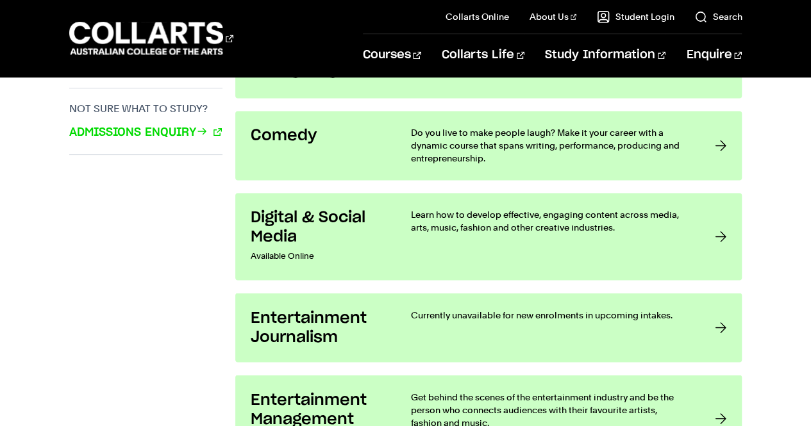
scroll to position [941, 0]
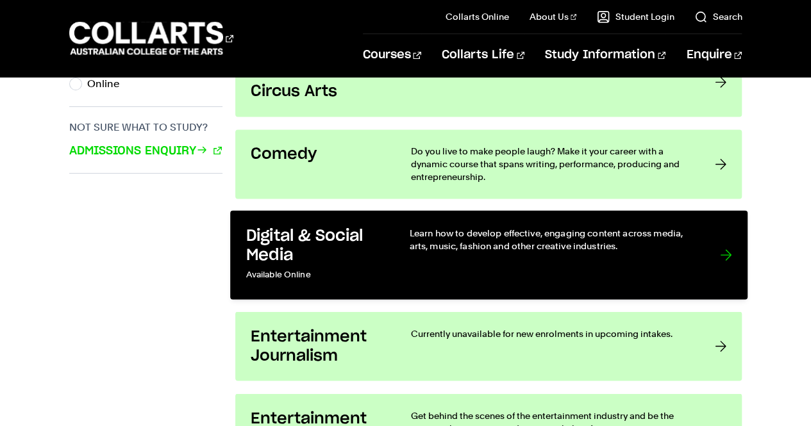
click at [715, 244] on link "Digital & Social Media Available Online Learn how to develop effective, engagin…" at bounding box center [488, 255] width 517 height 89
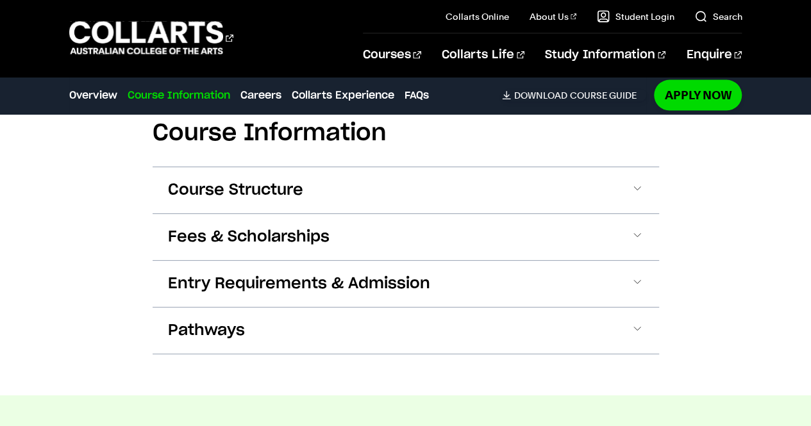
scroll to position [1327, 0]
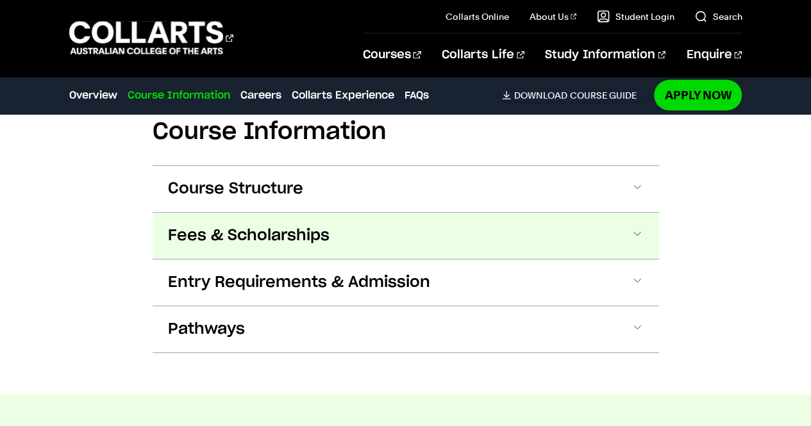
click at [618, 237] on button "Fees & Scholarships" at bounding box center [406, 236] width 506 height 46
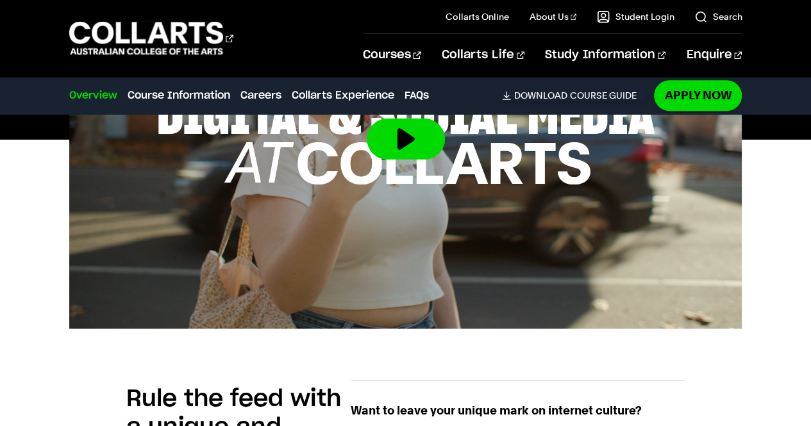
scroll to position [562, 0]
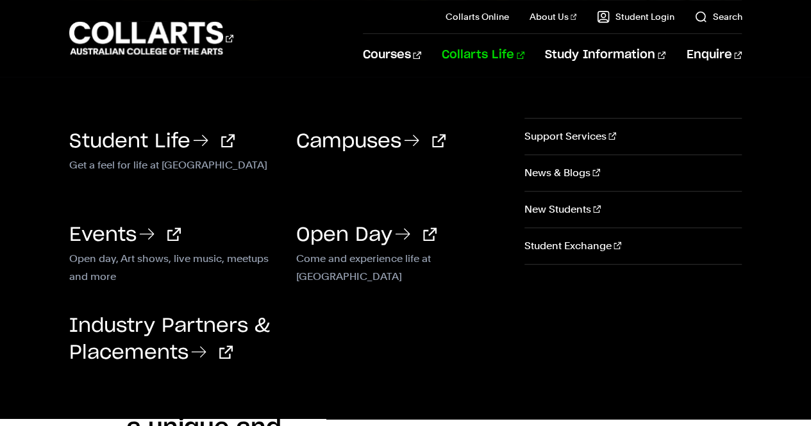
click at [518, 72] on link "Collarts Life" at bounding box center [483, 55] width 83 height 42
click at [457, 55] on li "Collarts Life Student Life Get a feel for life at Collarts Come and experience …" at bounding box center [472, 55] width 103 height 42
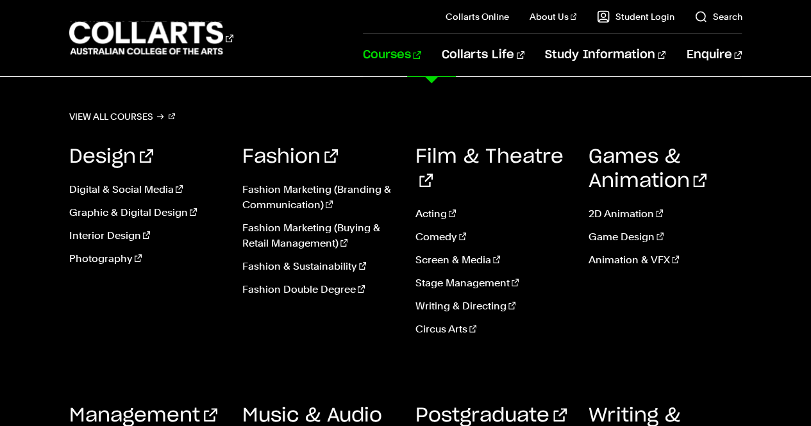
click at [421, 57] on link "Courses" at bounding box center [392, 55] width 58 height 42
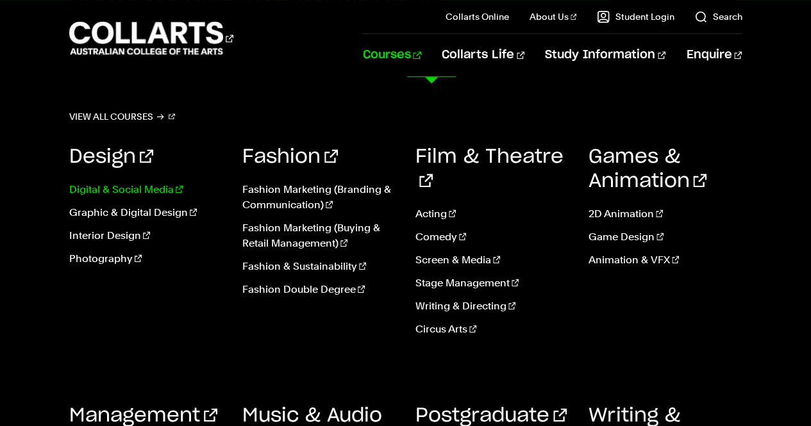
scroll to position [3039, 0]
click at [183, 406] on link "Management" at bounding box center [143, 415] width 148 height 19
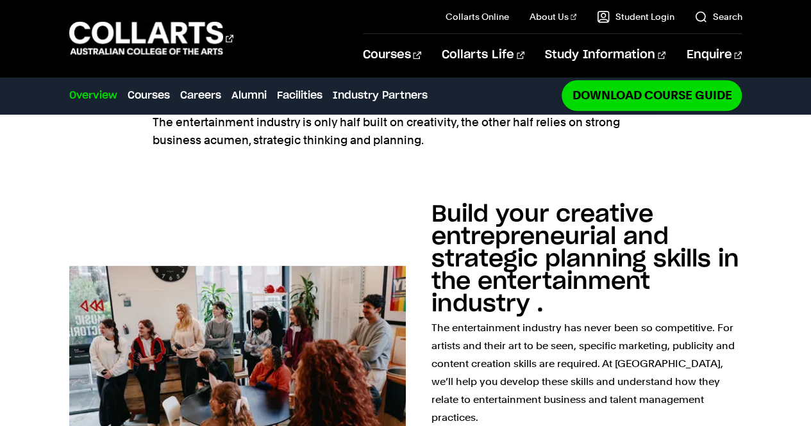
scroll to position [591, 0]
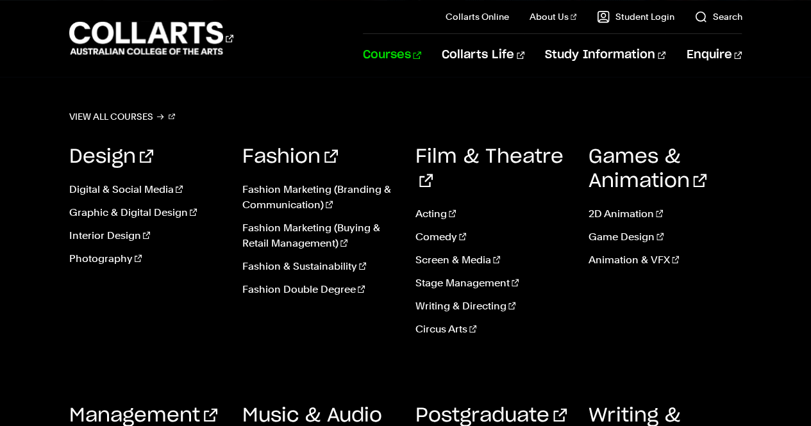
click at [421, 52] on link "Courses" at bounding box center [392, 55] width 58 height 42
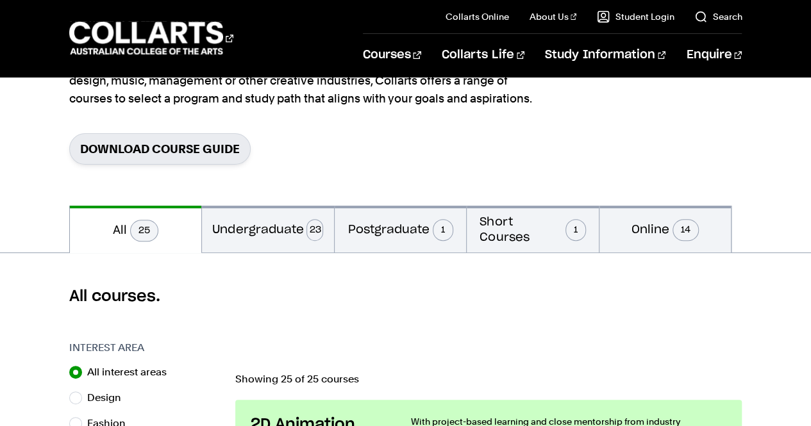
scroll to position [159, 0]
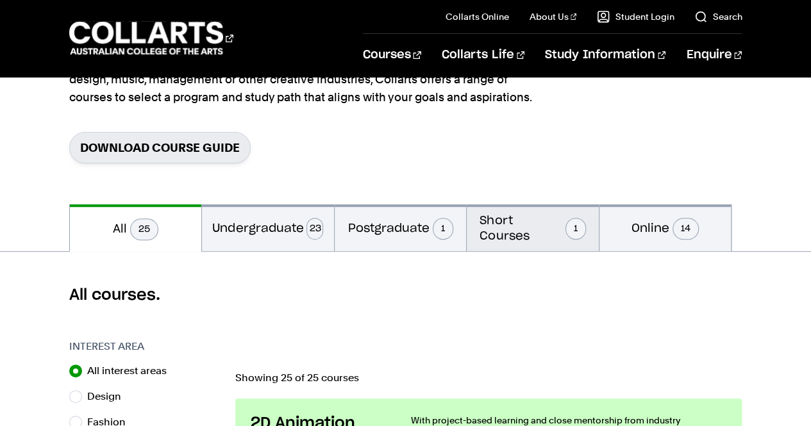
click at [543, 231] on button "Short Courses 1" at bounding box center [533, 227] width 132 height 47
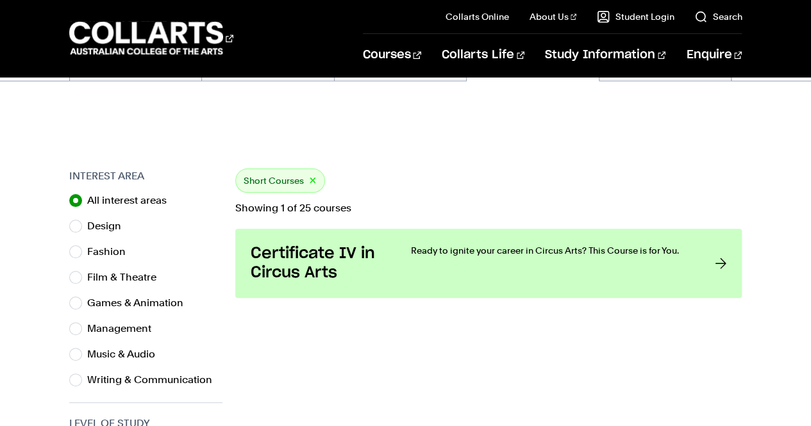
scroll to position [333, 0]
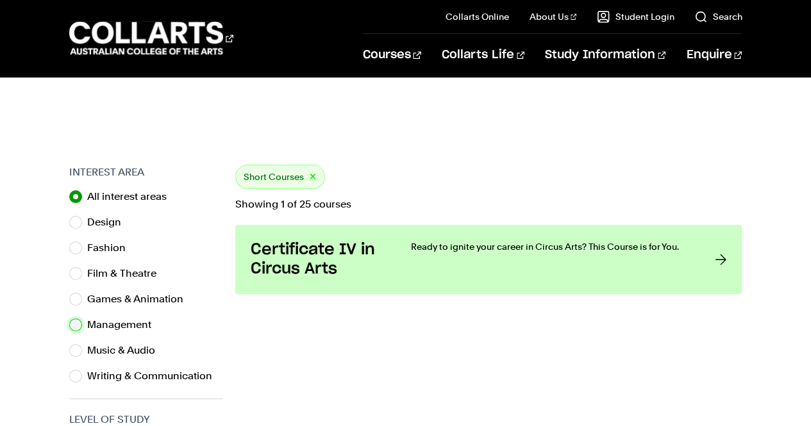
click at [76, 328] on input "Management" at bounding box center [75, 325] width 13 height 13
radio input "true"
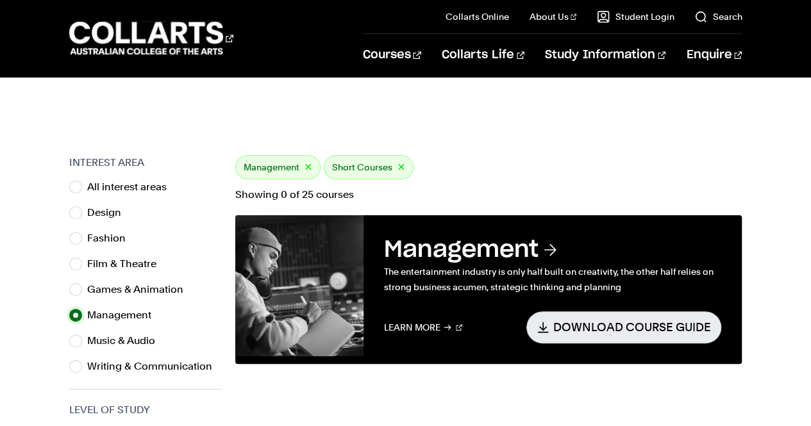
scroll to position [323, 0]
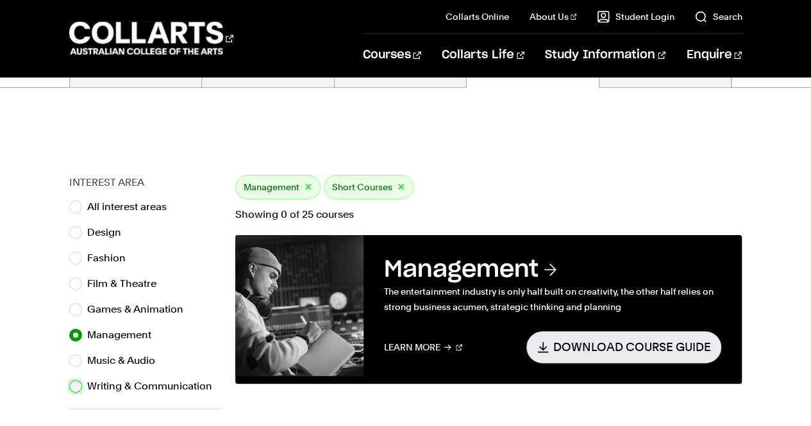
click at [76, 388] on input "Writing & Communication" at bounding box center [75, 386] width 13 height 13
radio input "true"
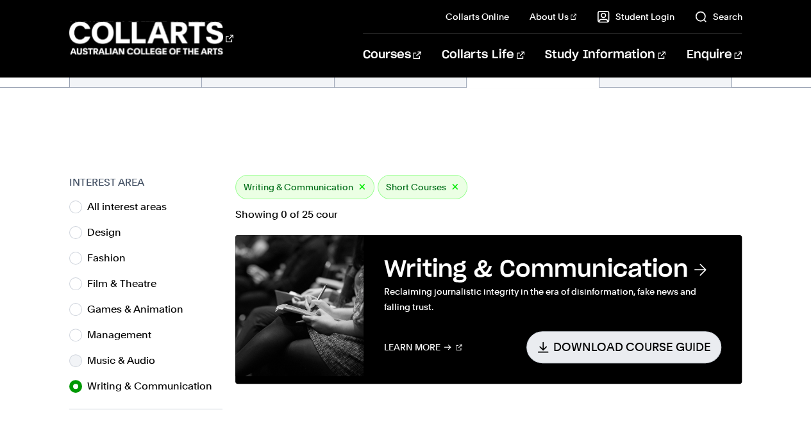
click at [90, 364] on label "Music & Audio" at bounding box center [126, 361] width 78 height 18
click at [82, 364] on input "Music & Audio" at bounding box center [75, 360] width 13 height 13
radio input "true"
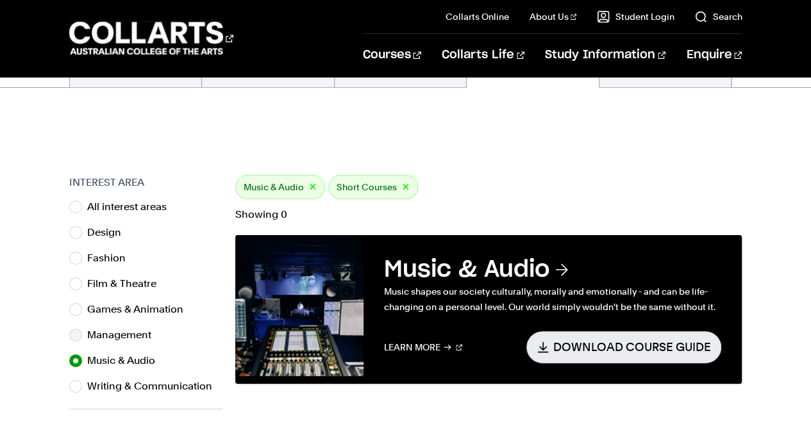
click at [88, 337] on label "Management" at bounding box center [124, 335] width 74 height 18
click at [82, 337] on input "Management" at bounding box center [75, 335] width 13 height 13
radio input "true"
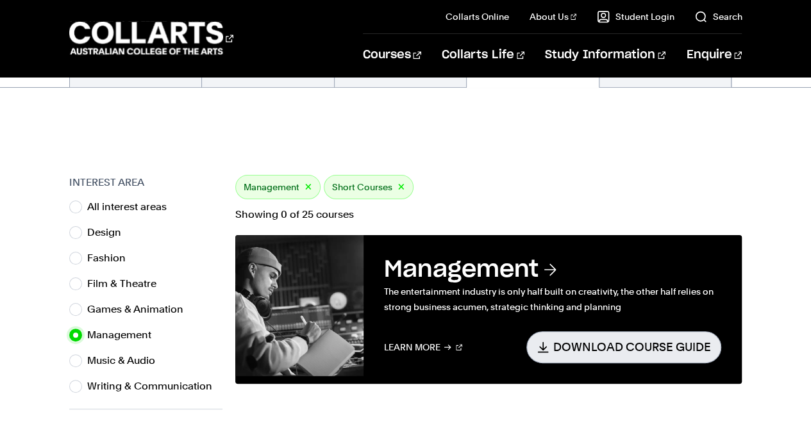
click at [577, 351] on link "Download Course Guide" at bounding box center [623, 346] width 195 height 31
click at [72, 211] on input "All interest areas" at bounding box center [75, 207] width 13 height 13
radio input "true"
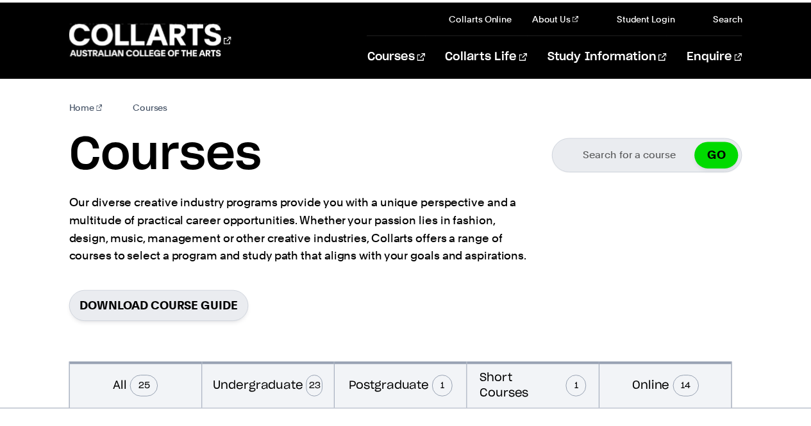
scroll to position [323, 0]
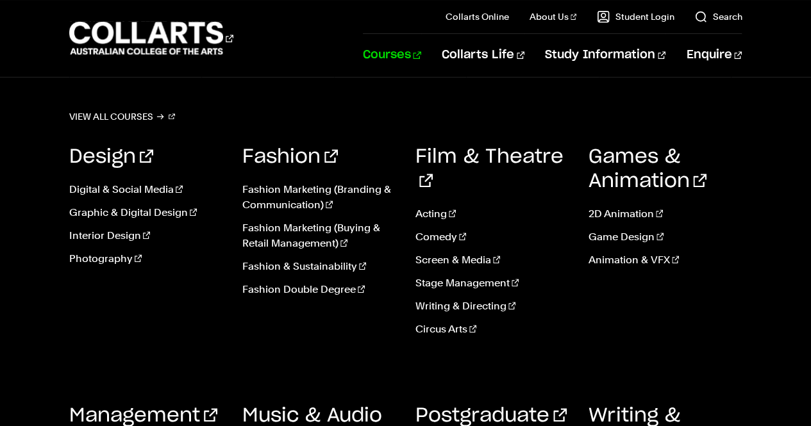
click at [419, 54] on link "Courses" at bounding box center [392, 55] width 58 height 42
click at [421, 62] on link "Courses" at bounding box center [392, 55] width 58 height 42
click at [421, 61] on link "Courses" at bounding box center [392, 55] width 58 height 42
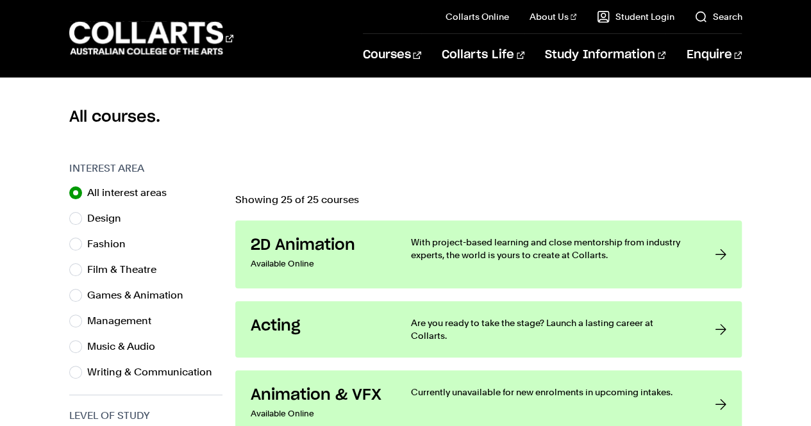
scroll to position [338, 0]
click at [121, 326] on label "Management" at bounding box center [124, 320] width 74 height 18
click at [82, 326] on input "Management" at bounding box center [75, 320] width 13 height 13
radio input "true"
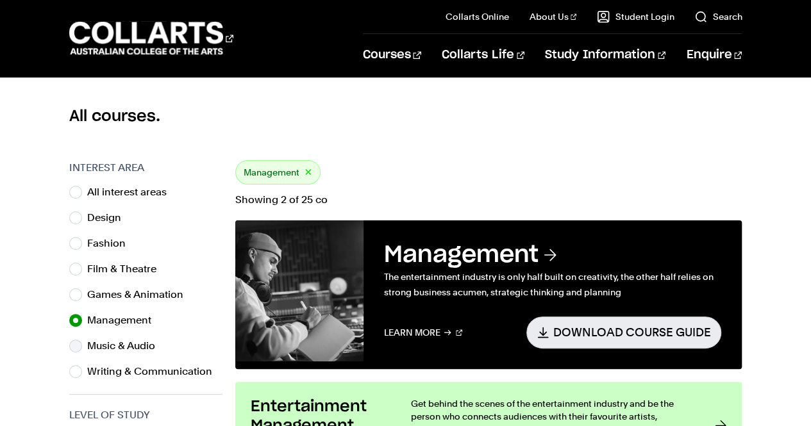
click at [76, 347] on input "Music & Audio" at bounding box center [75, 346] width 13 height 13
radio input "true"
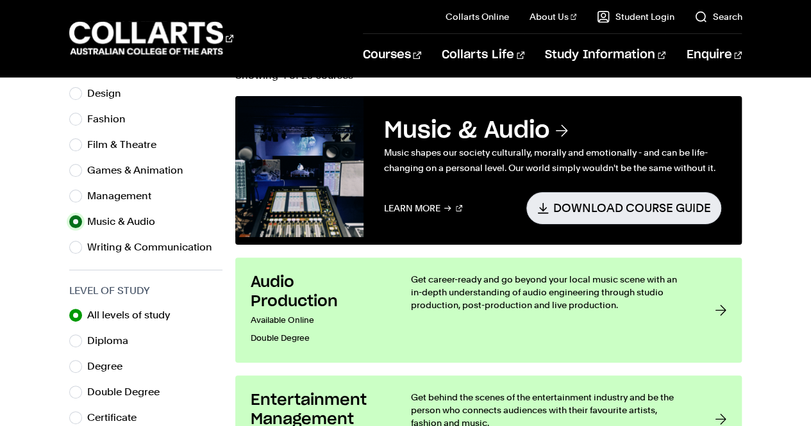
scroll to position [461, 0]
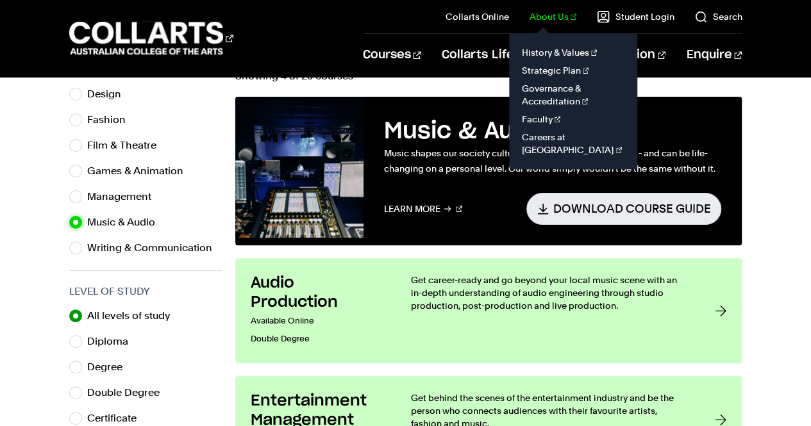
click at [562, 23] on link "About Us" at bounding box center [552, 16] width 47 height 13
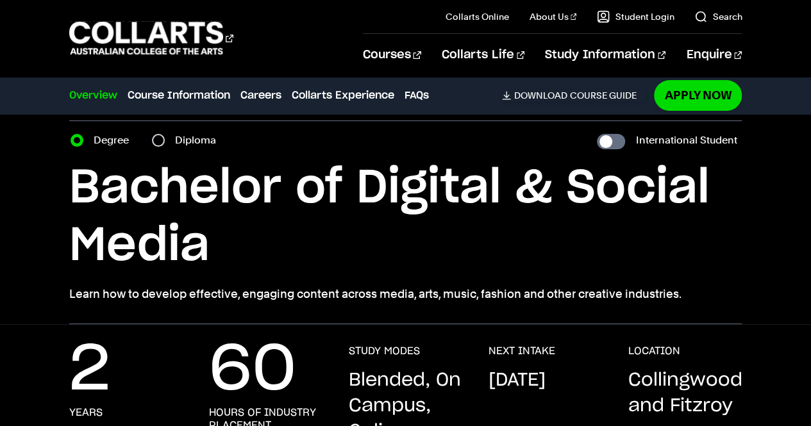
scroll to position [42, 0]
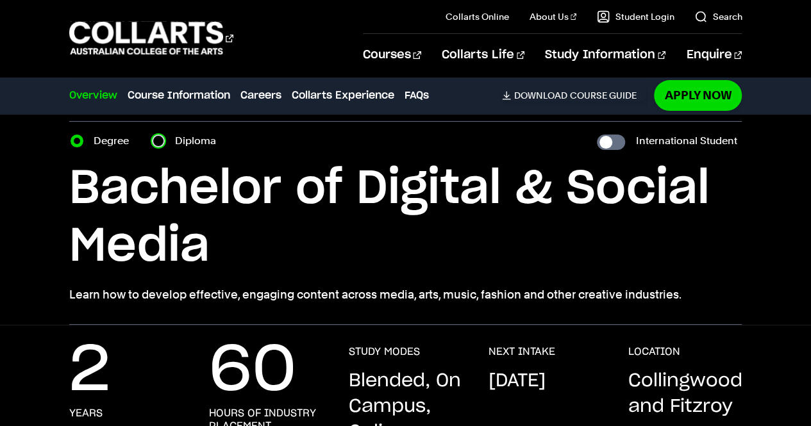
click at [161, 140] on input "Diploma" at bounding box center [158, 141] width 13 height 13
radio input "true"
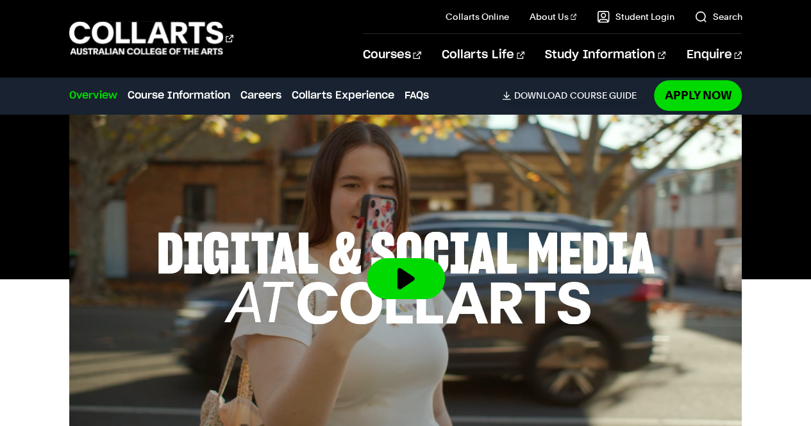
scroll to position [424, 0]
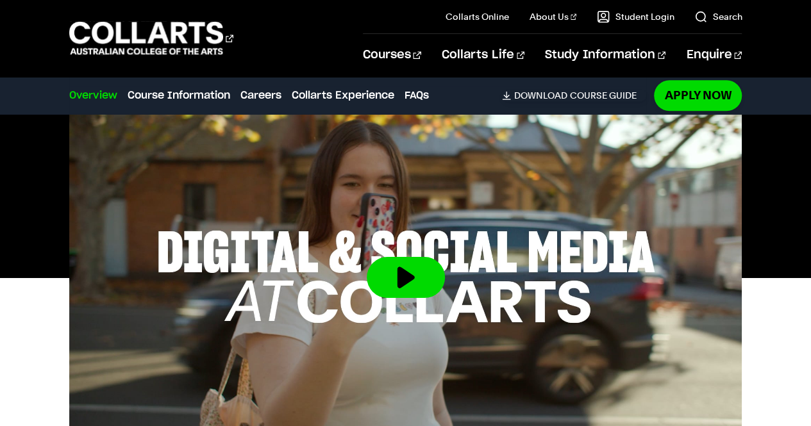
click at [536, 109] on div "Overview Overview Course Information Careers Collarts Experience FAQs Download …" at bounding box center [357, 96] width 577 height 36
click at [687, 95] on link "Apply Now" at bounding box center [698, 95] width 88 height 30
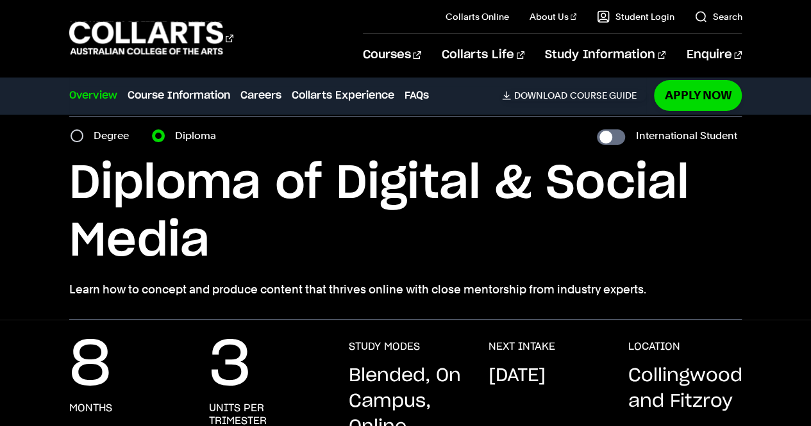
scroll to position [0, 0]
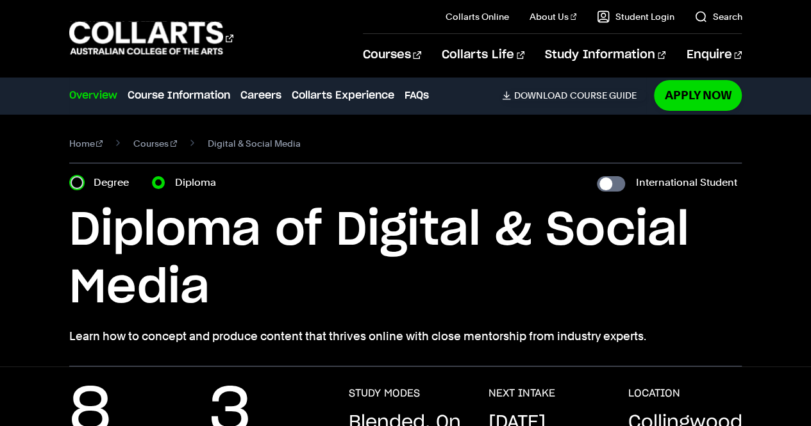
click at [81, 186] on input "Degree" at bounding box center [76, 182] width 13 height 13
radio input "true"
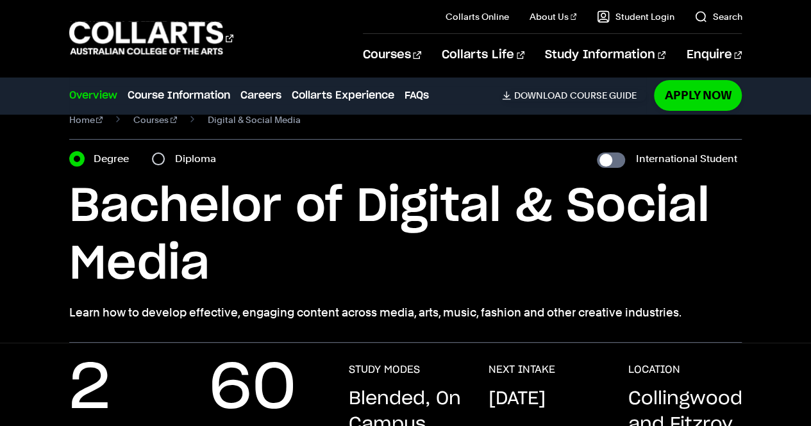
scroll to position [20, 0]
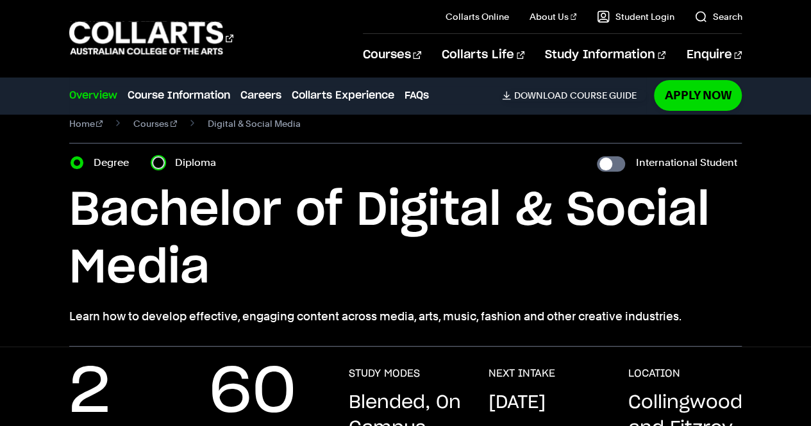
click at [161, 163] on input "Diploma" at bounding box center [158, 162] width 13 height 13
radio input "true"
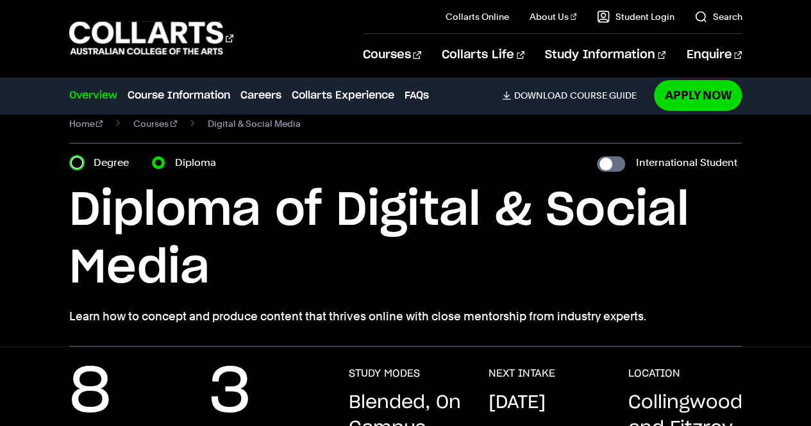
click at [80, 165] on input "Degree" at bounding box center [76, 162] width 13 height 13
radio input "true"
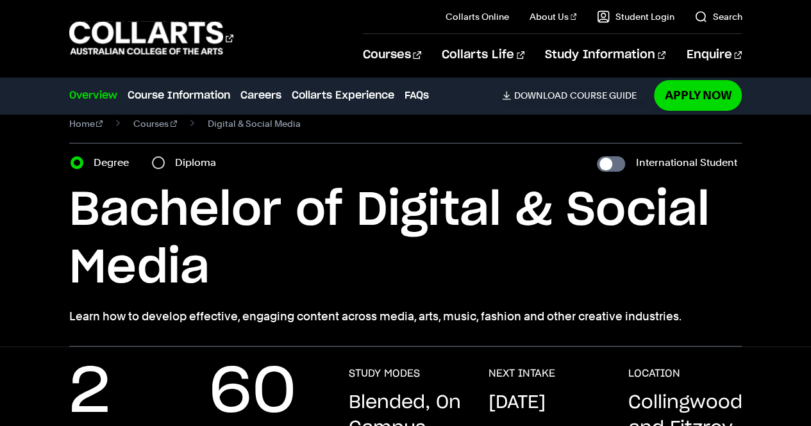
click at [163, 165] on div "Diploma" at bounding box center [188, 163] width 72 height 18
click at [176, 166] on label "Diploma" at bounding box center [199, 163] width 49 height 18
click at [165, 166] on input "Diploma" at bounding box center [158, 162] width 13 height 13
radio input "true"
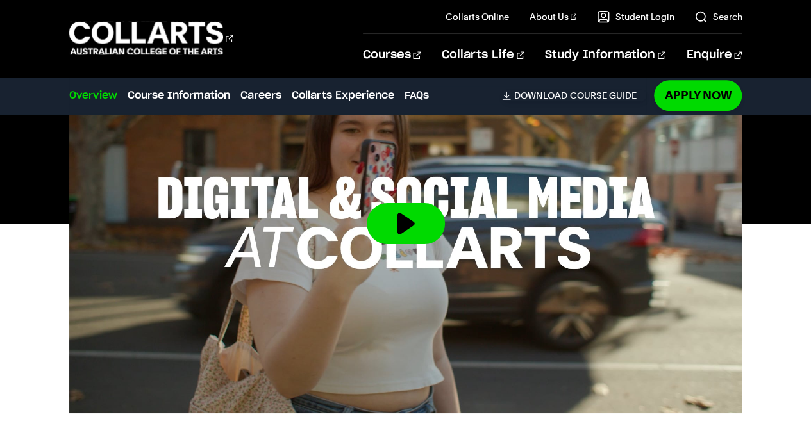
scroll to position [497, 0]
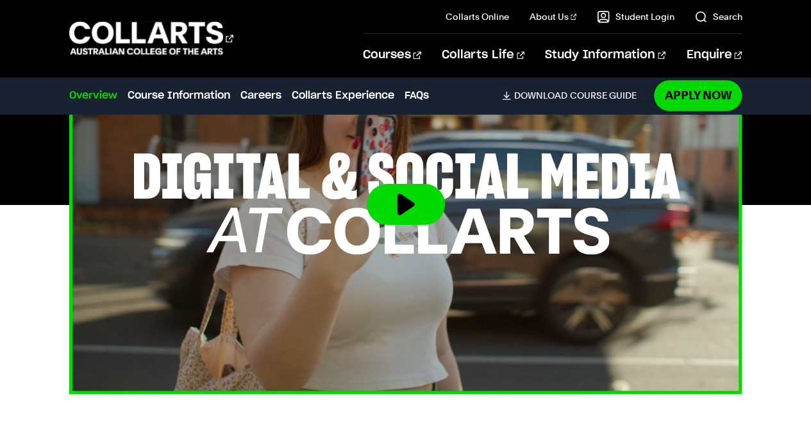
click at [378, 224] on button at bounding box center [406, 204] width 78 height 41
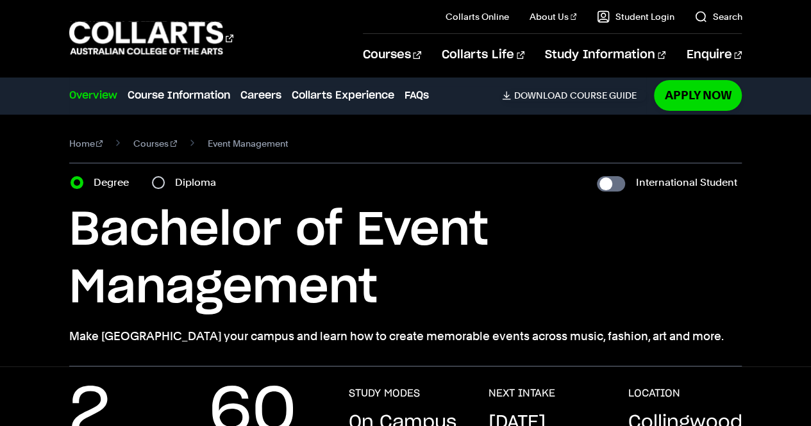
click at [161, 190] on div "Diploma" at bounding box center [188, 183] width 72 height 18
click at [159, 185] on input "Diploma" at bounding box center [158, 182] width 13 height 13
radio input "true"
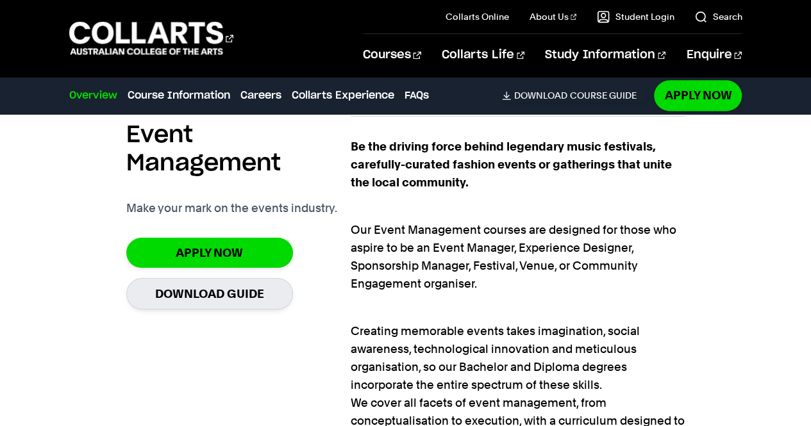
scroll to position [818, 0]
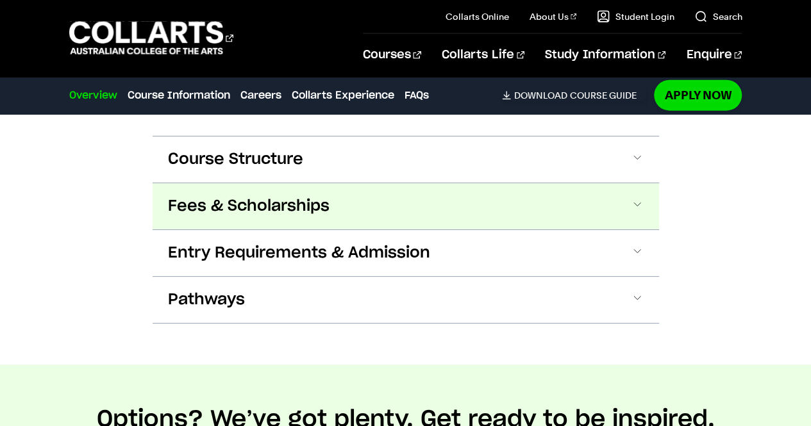
click at [0, 0] on button "Fees & Scholarships" at bounding box center [0, 0] width 0 height 0
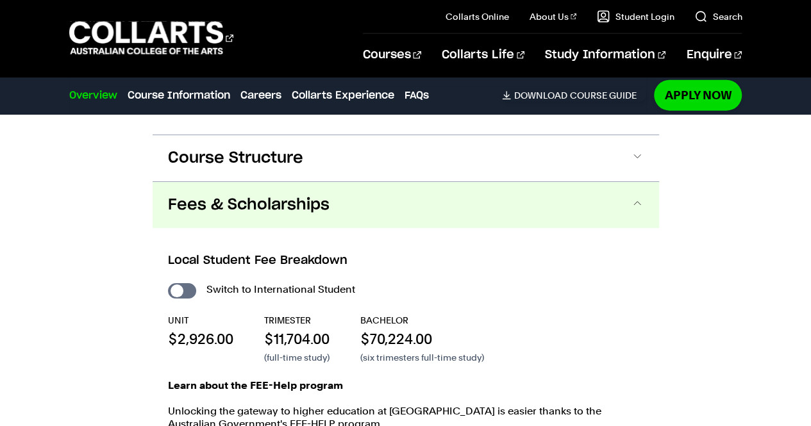
scroll to position [1565, 0]
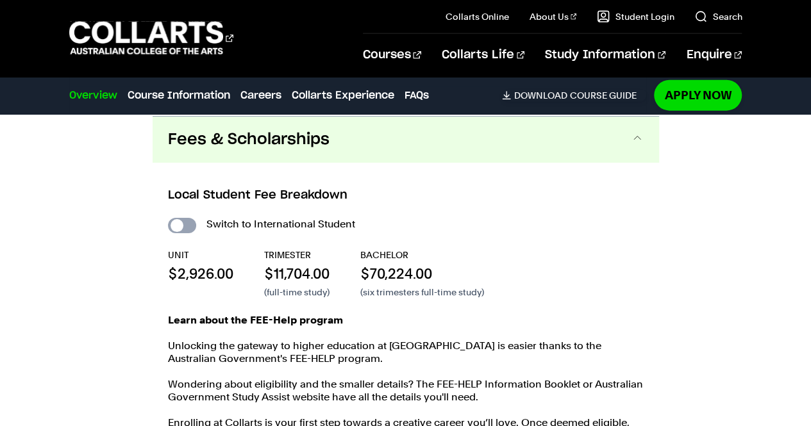
click at [187, 229] on input "International Student" at bounding box center [182, 225] width 28 height 15
checkbox input "true"
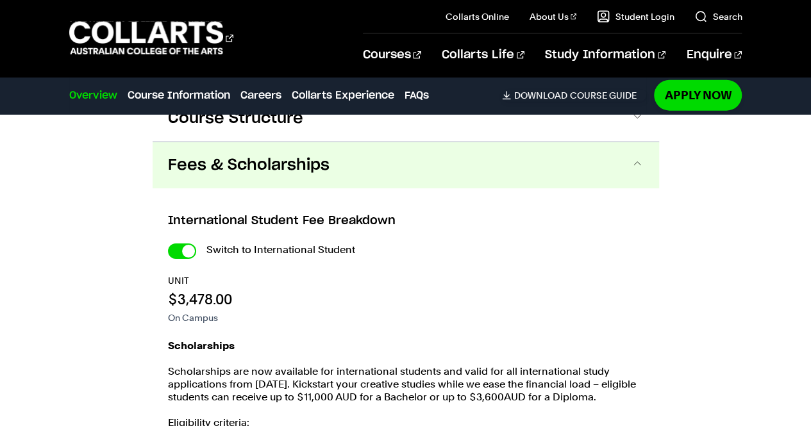
checkbox input "true"
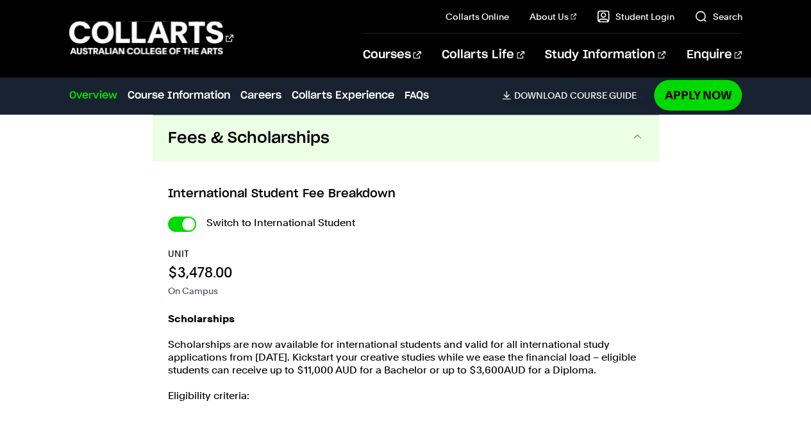
scroll to position [1598, 0]
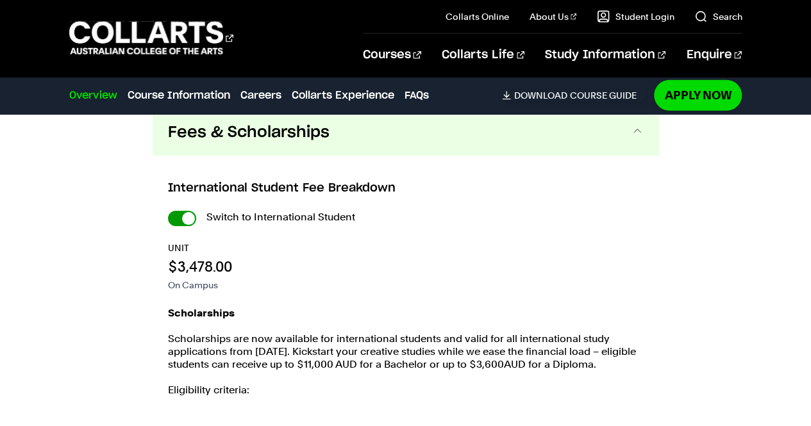
click at [0, 0] on input "International Student" at bounding box center [0, 0] width 0 height 0
checkbox input "false"
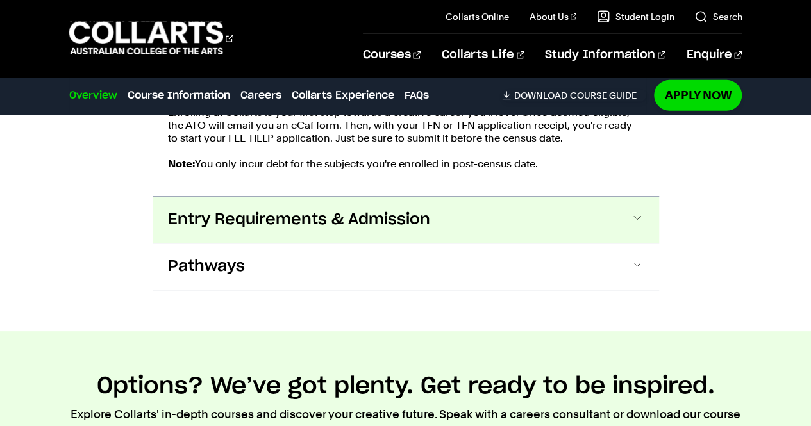
click at [0, 0] on span "Entry Requirements & Admission" at bounding box center [0, 0] width 0 height 0
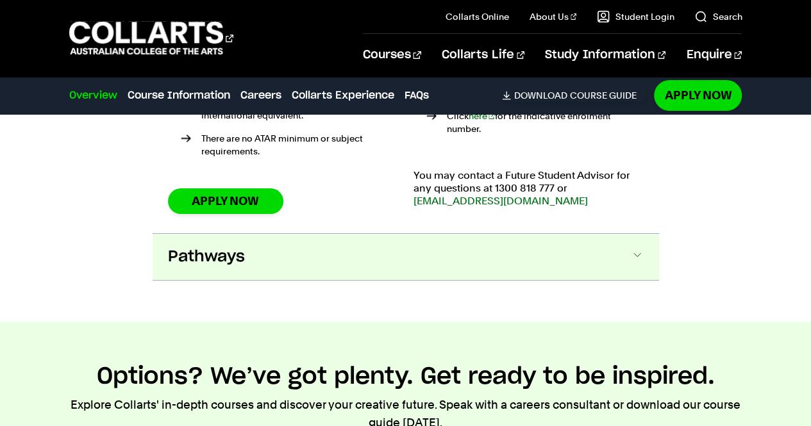
click at [0, 0] on span "Pathways" at bounding box center [0, 0] width 0 height 0
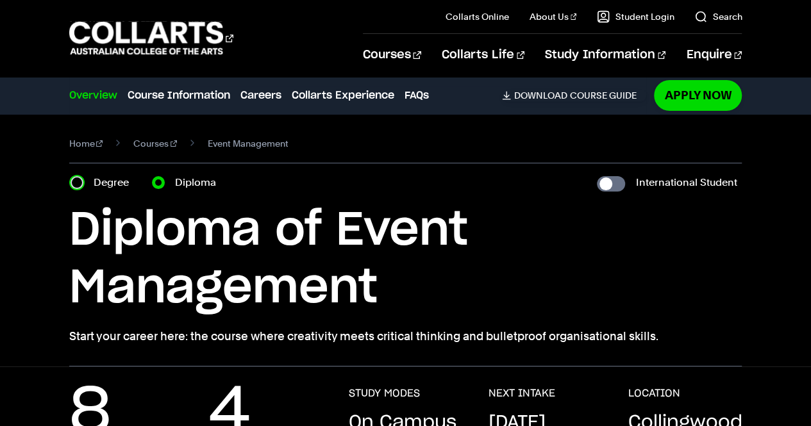
click at [79, 187] on input "Degree" at bounding box center [76, 182] width 13 height 13
radio input "true"
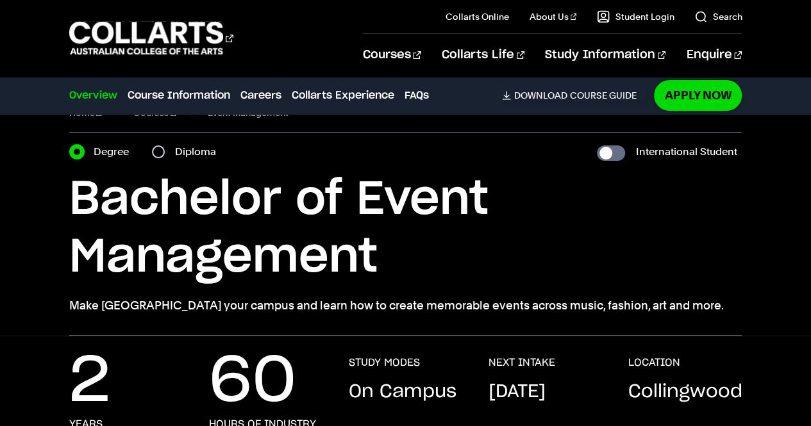
scroll to position [28, 0]
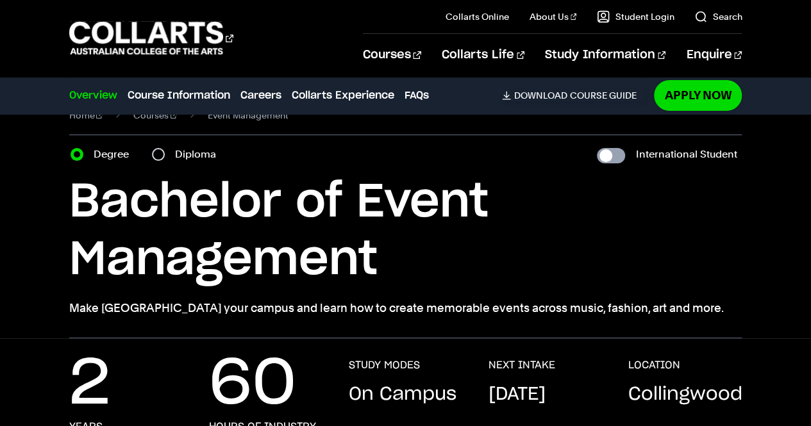
click at [615, 160] on input "International Student" at bounding box center [611, 155] width 28 height 15
checkbox input "true"
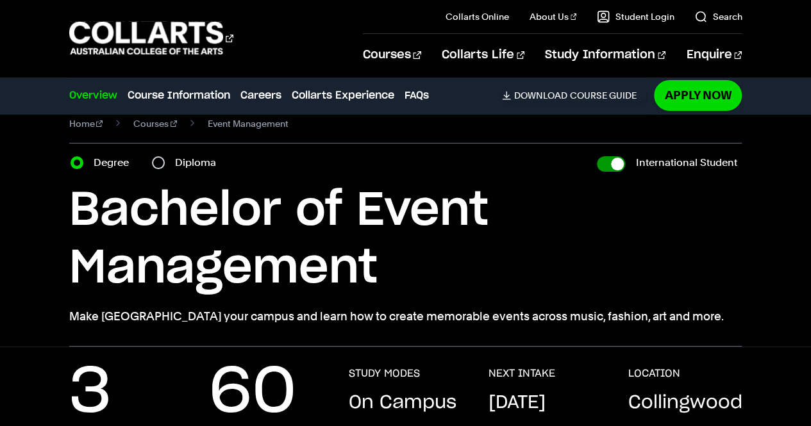
scroll to position [19, 0]
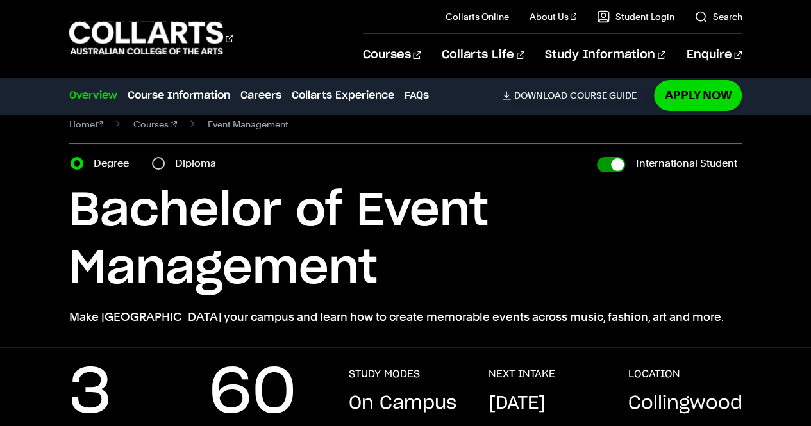
click at [615, 170] on input "International Student" at bounding box center [611, 164] width 28 height 15
checkbox input "false"
click at [177, 159] on label "Diploma" at bounding box center [199, 163] width 49 height 18
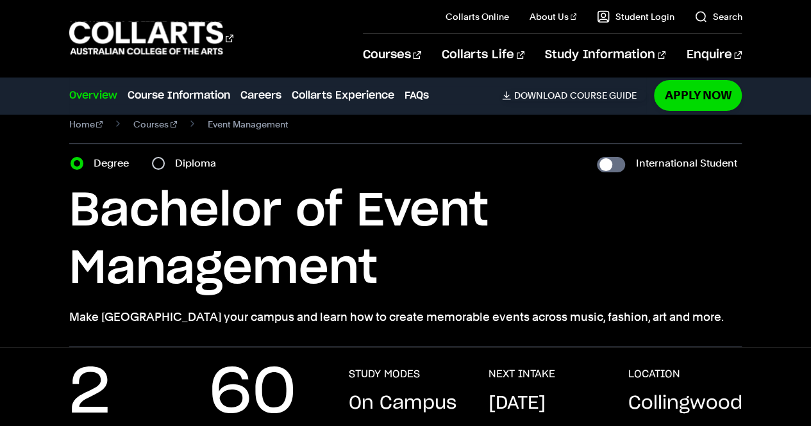
click at [165, 159] on input "Diploma" at bounding box center [158, 163] width 13 height 13
radio input "true"
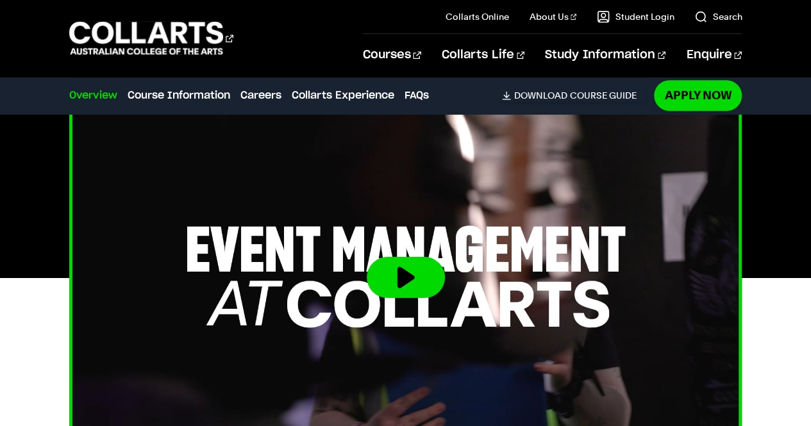
click at [404, 282] on button at bounding box center [406, 277] width 78 height 41
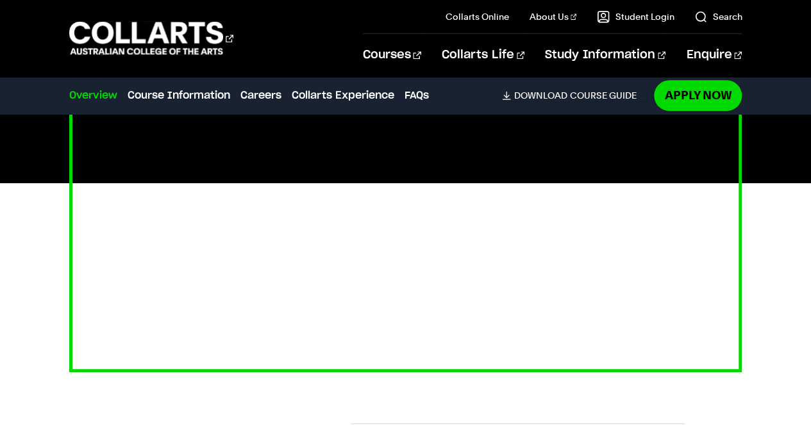
scroll to position [509, 0]
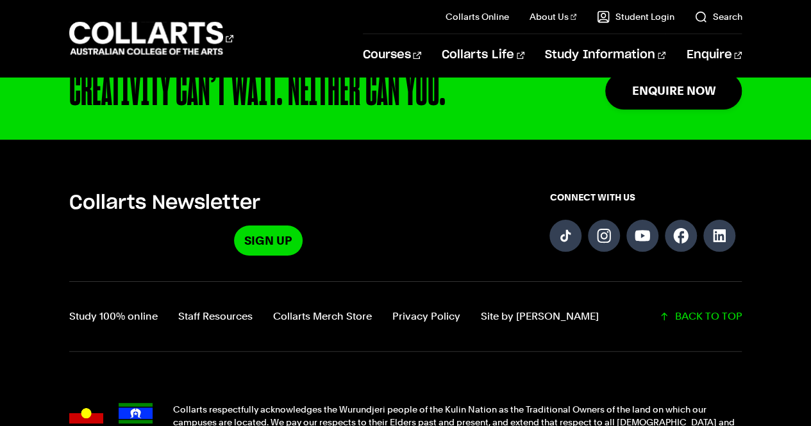
scroll to position [878, 0]
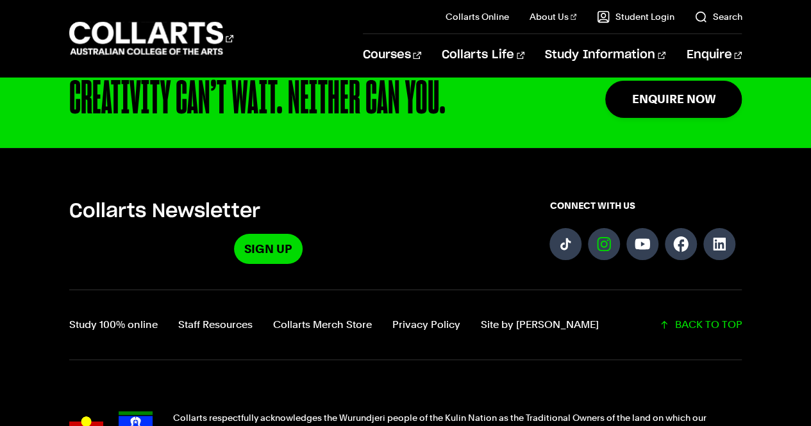
click at [597, 228] on link "Follow us on Instagram" at bounding box center [604, 244] width 32 height 32
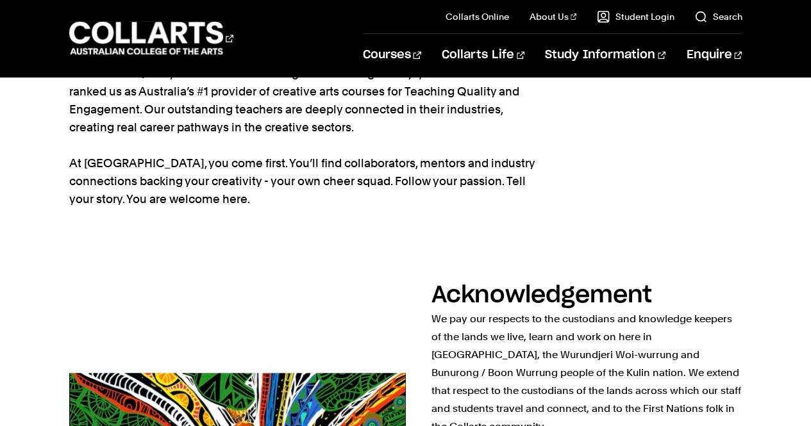
scroll to position [0, 0]
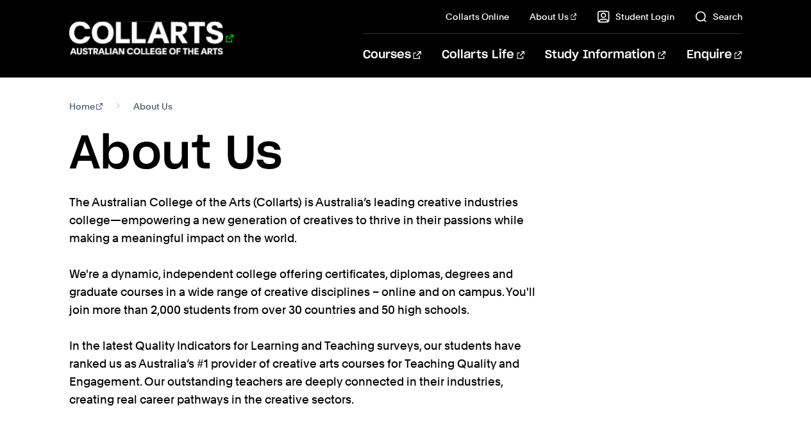
click at [203, 35] on 1 "Go to homepage" at bounding box center [146, 38] width 154 height 33
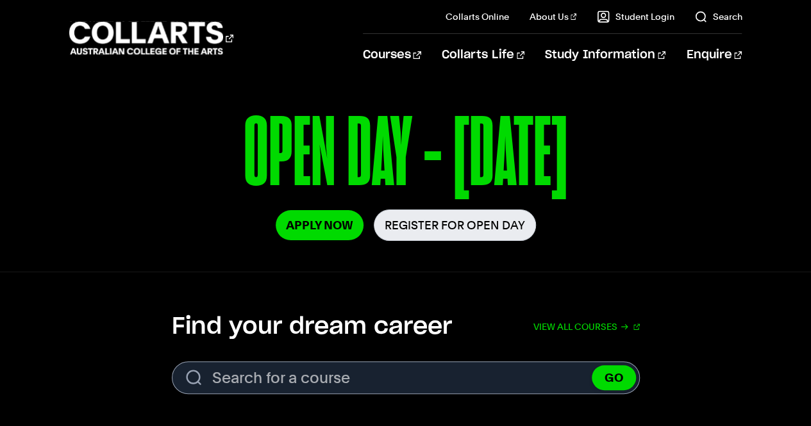
scroll to position [242, 0]
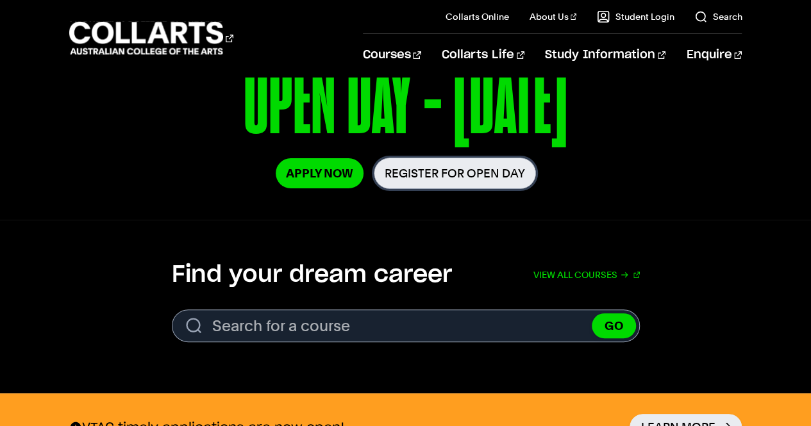
click at [452, 185] on link "Register for Open Day" at bounding box center [455, 173] width 162 height 31
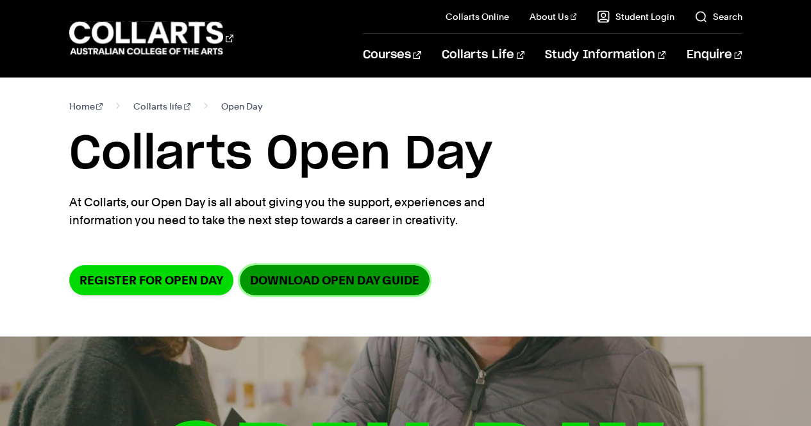
click at [322, 286] on link "DOWNLOAD OPEN DAY GUIDE" at bounding box center [335, 280] width 190 height 30
